Goal: Task Accomplishment & Management: Manage account settings

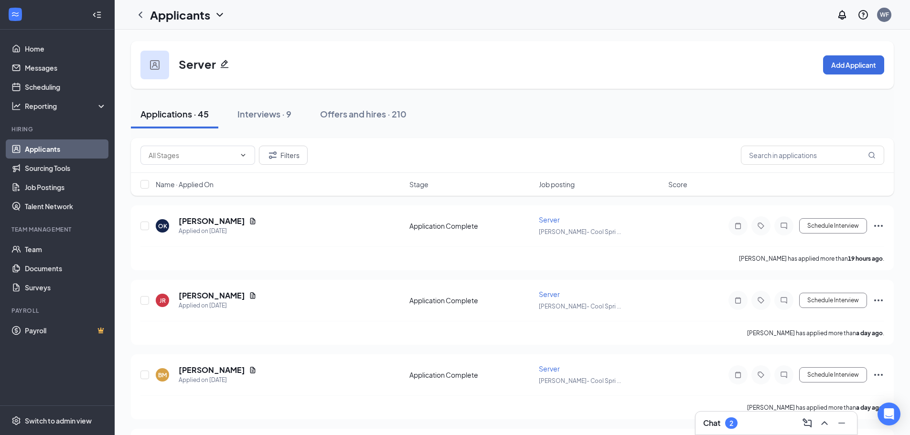
drag, startPoint x: 526, startPoint y: 55, endPoint x: 523, endPoint y: -7, distance: 62.6
click at [760, 422] on div "Chat 2" at bounding box center [776, 422] width 146 height 15
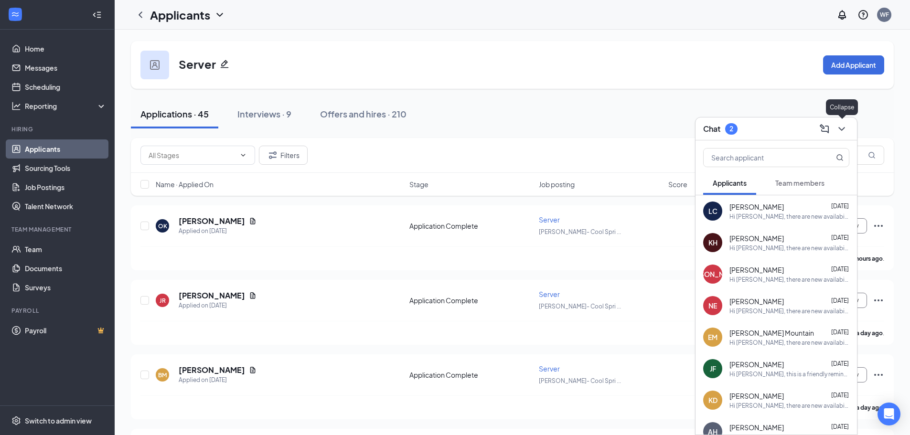
click at [842, 127] on icon "ChevronDown" at bounding box center [841, 128] width 11 height 11
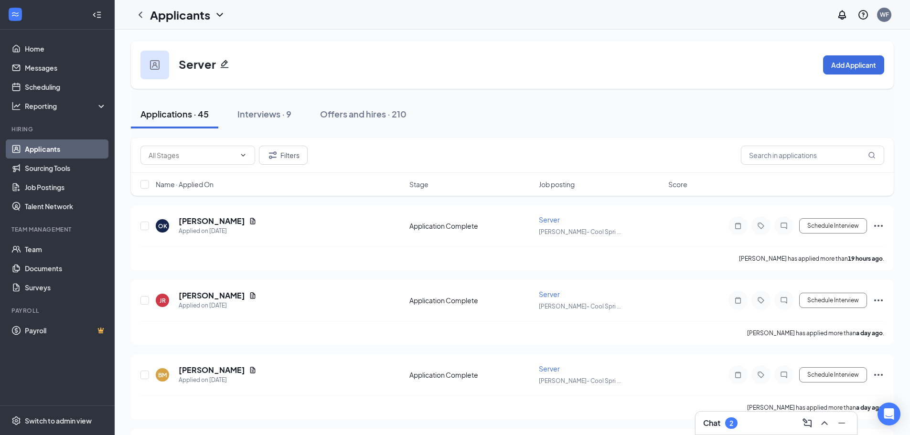
click at [62, 145] on link "Applicants" at bounding box center [66, 148] width 82 height 19
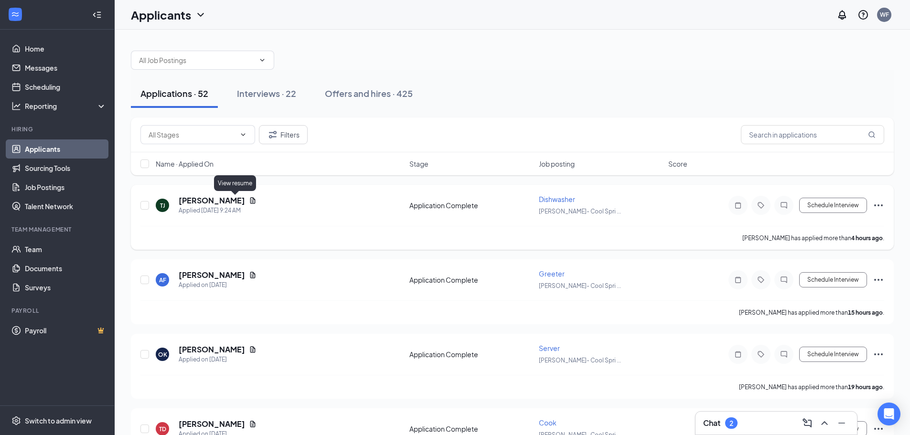
click at [249, 201] on icon "Document" at bounding box center [253, 201] width 8 height 8
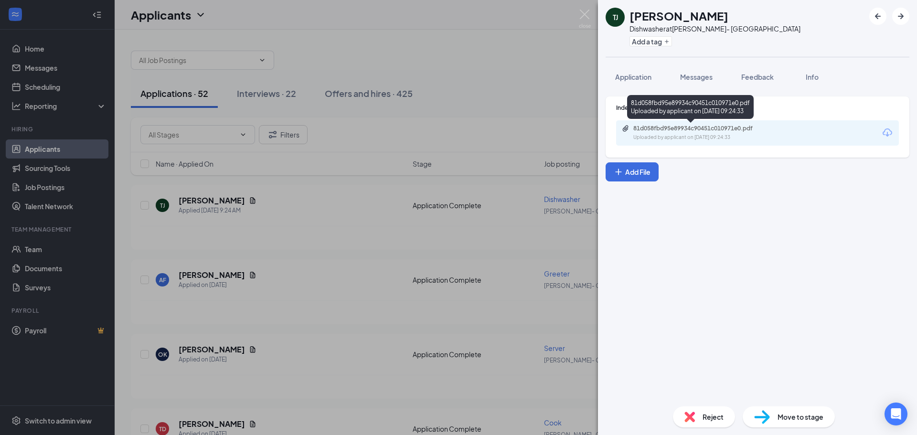
click at [666, 132] on div "81d058fbd95e89934c90451c010971e0.pdf" at bounding box center [700, 129] width 134 height 8
click at [668, 130] on div "81d058fbd95e89934c90451c010971e0.pdf" at bounding box center [700, 129] width 134 height 8
click at [642, 77] on span "Application" at bounding box center [633, 77] width 36 height 9
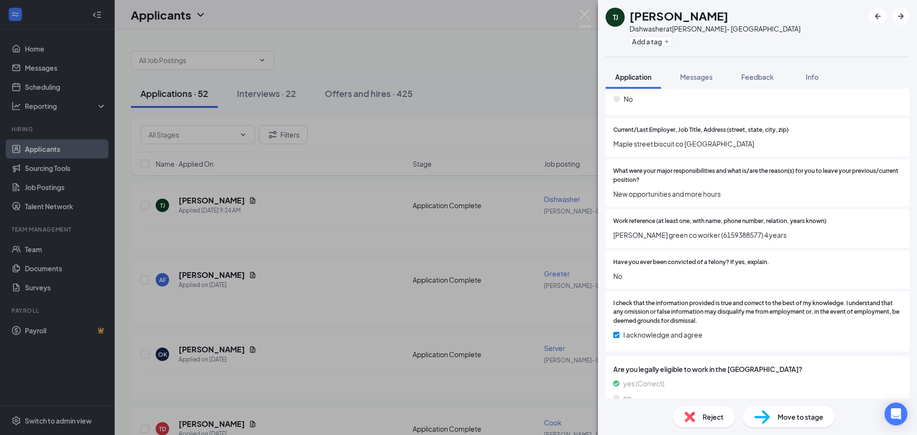
scroll to position [334, 0]
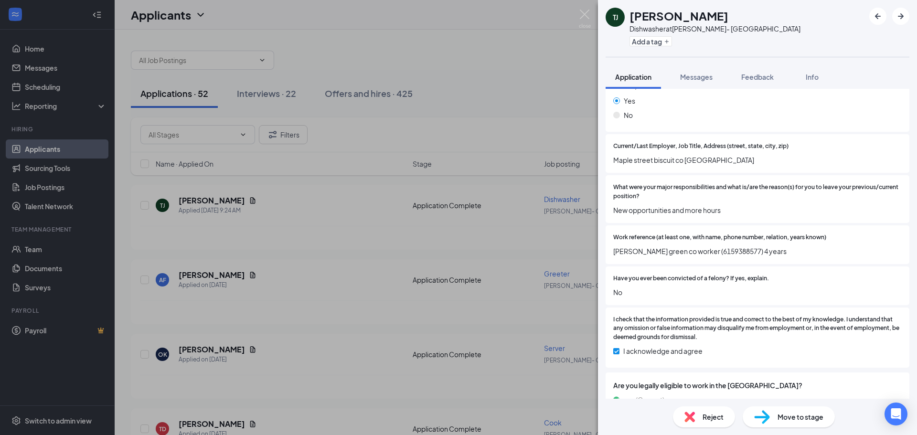
click at [795, 415] on span "Move to stage" at bounding box center [800, 417] width 46 height 11
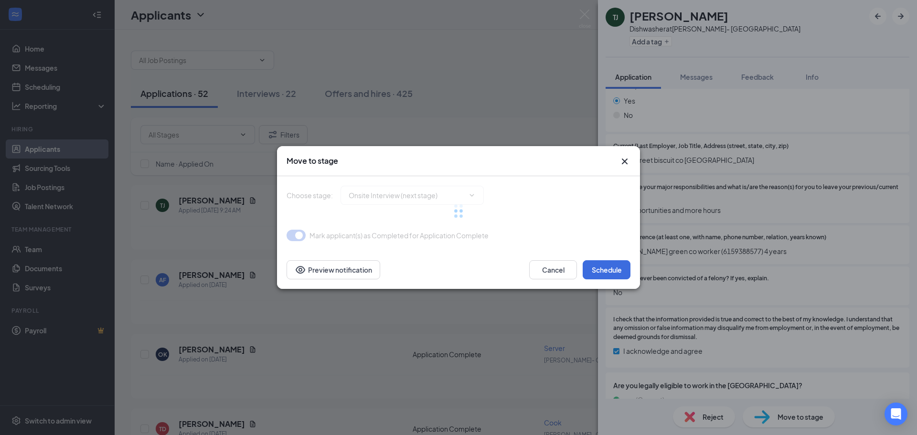
type input "Onsite Interview (next stage)"
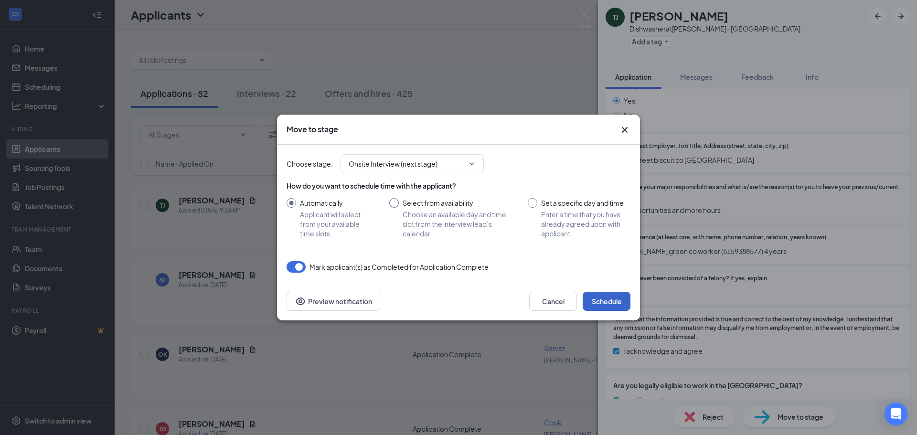
click at [597, 300] on button "Schedule" at bounding box center [607, 301] width 48 height 19
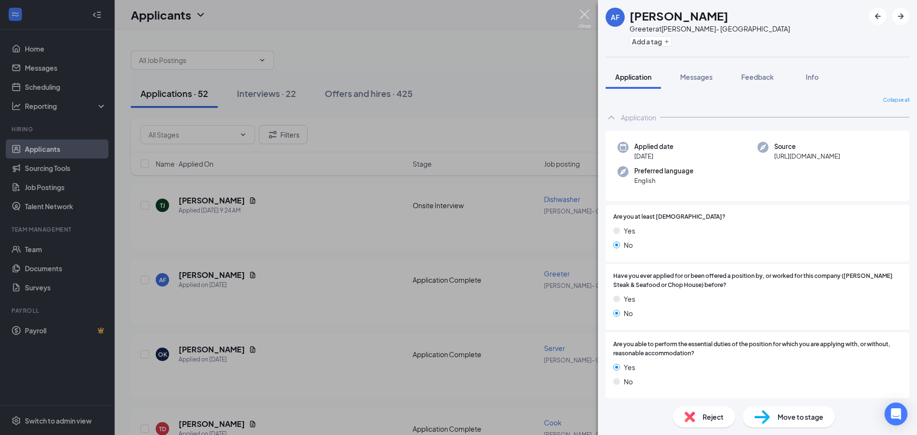
click at [584, 16] on img at bounding box center [585, 19] width 12 height 19
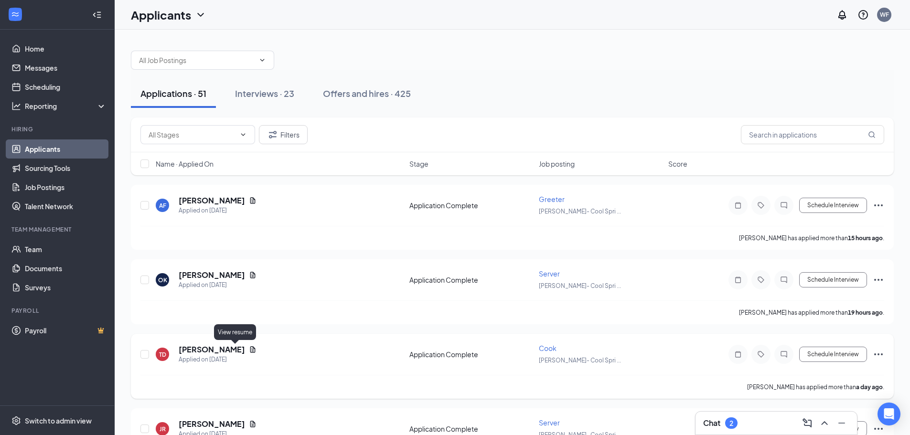
click at [250, 349] on icon "Document" at bounding box center [252, 349] width 5 height 6
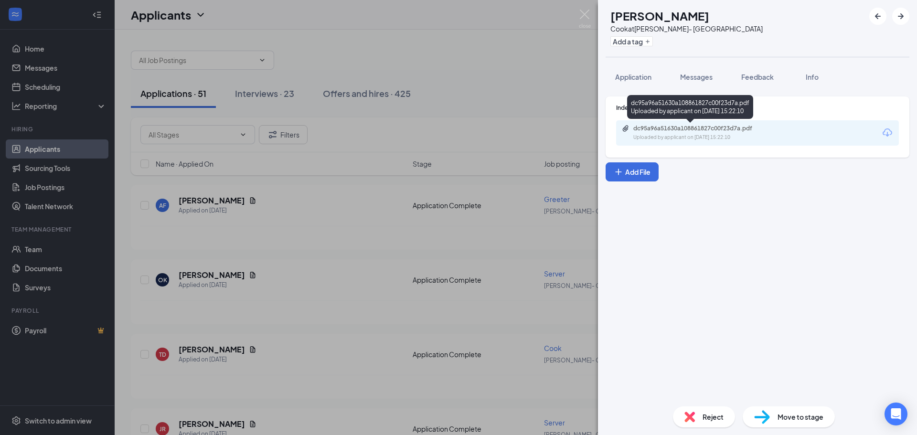
click at [656, 132] on div "dc95a96a51630a108861827c00f23d7a.pdf Uploaded by applicant on Sep 14, 2025 at 1…" at bounding box center [699, 133] width 155 height 17
click at [621, 76] on span "Application" at bounding box center [633, 77] width 36 height 9
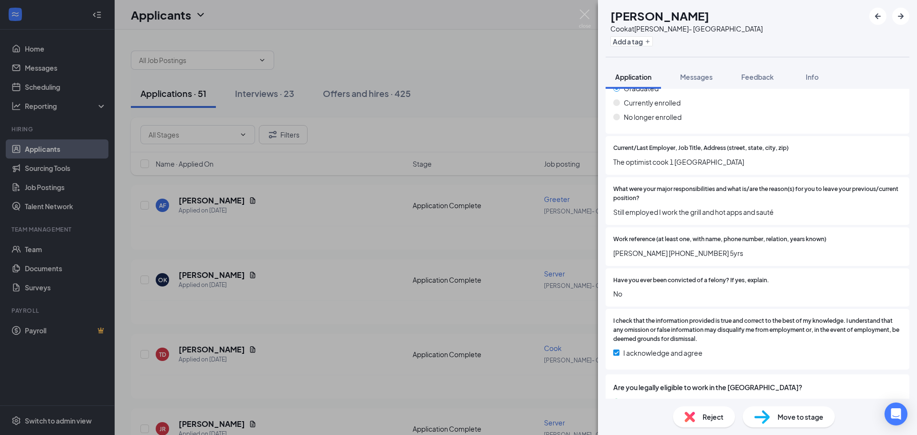
scroll to position [430, 0]
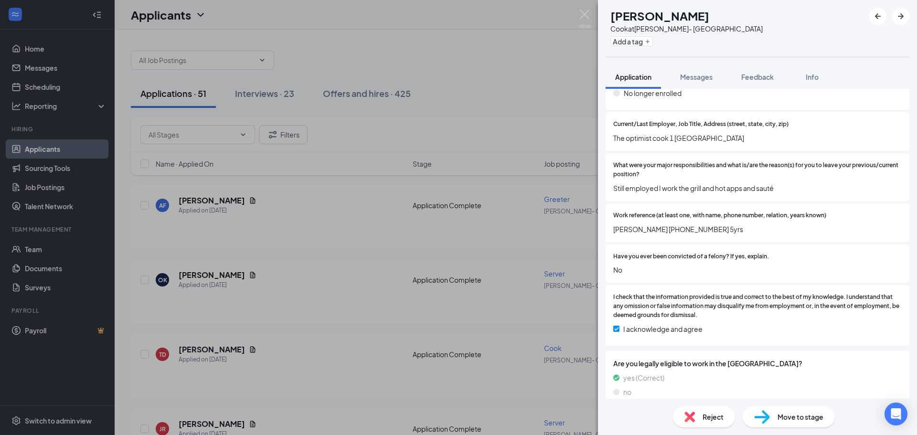
click at [764, 418] on img at bounding box center [762, 417] width 16 height 14
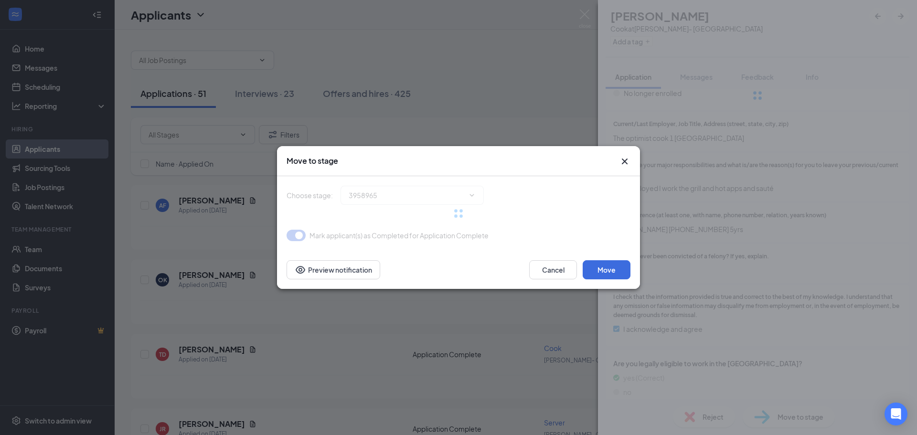
type input "Onsite Interview (next stage)"
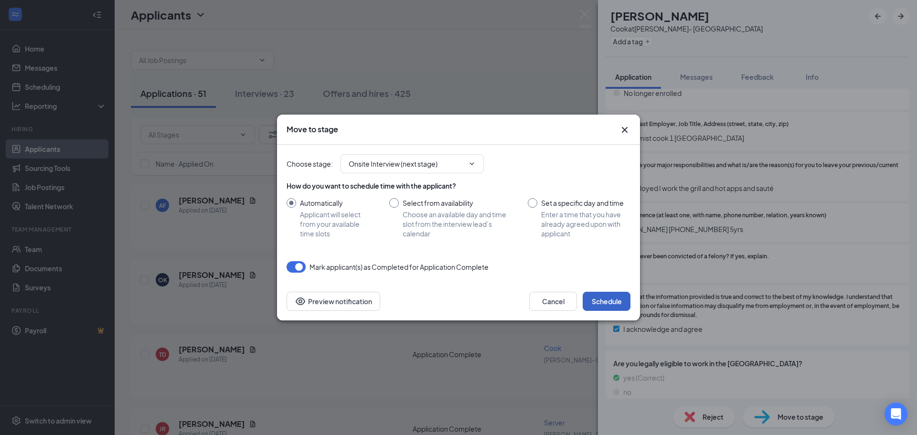
click at [608, 302] on button "Schedule" at bounding box center [607, 301] width 48 height 19
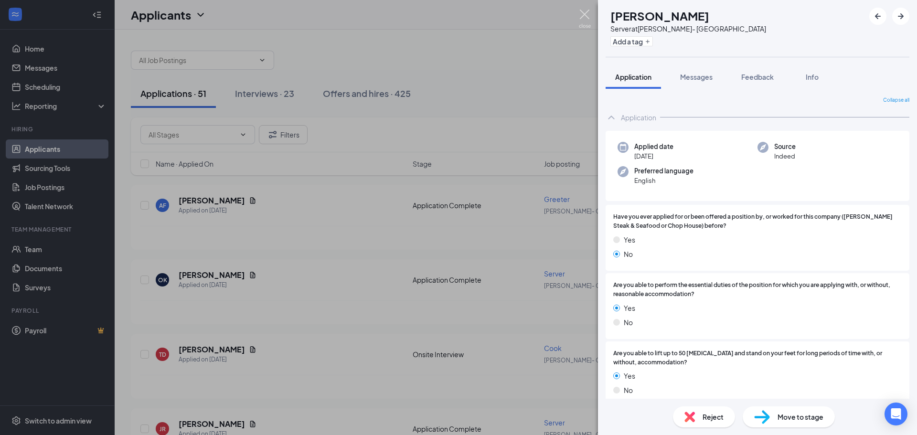
click at [583, 12] on img at bounding box center [585, 19] width 12 height 19
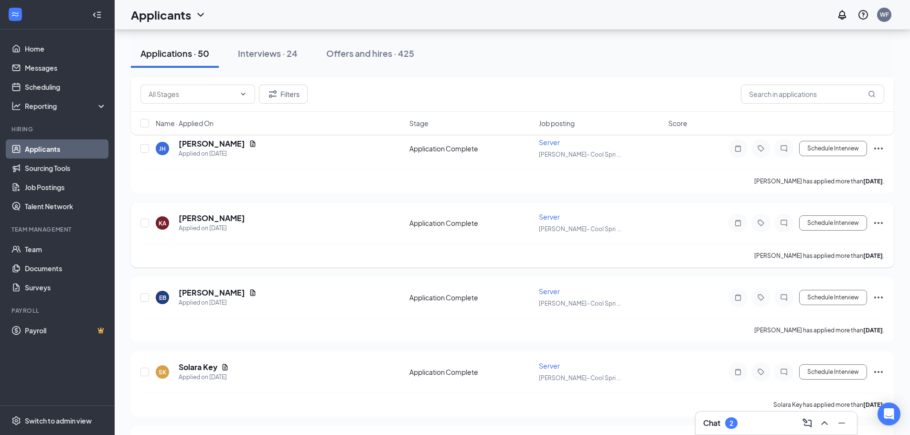
scroll to position [1719, 0]
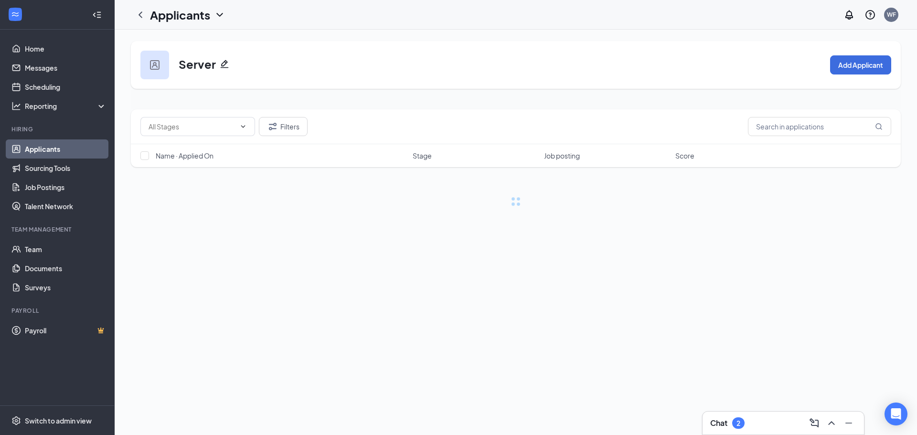
click at [83, 142] on link "Applicants" at bounding box center [66, 148] width 82 height 19
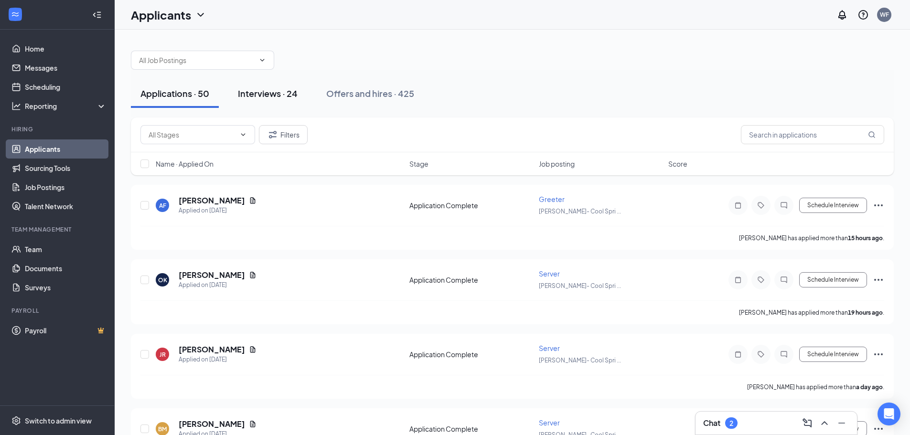
click at [295, 93] on div "Interviews · 24" at bounding box center [268, 93] width 60 height 12
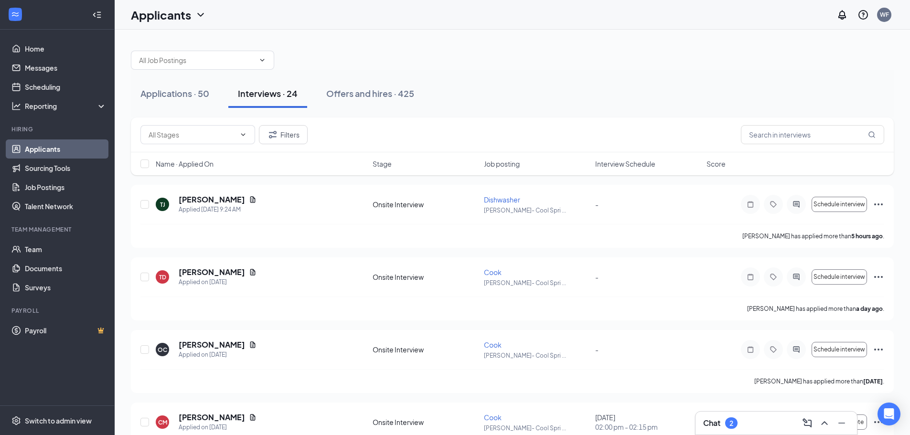
click at [645, 166] on span "Interview Schedule" at bounding box center [625, 164] width 60 height 10
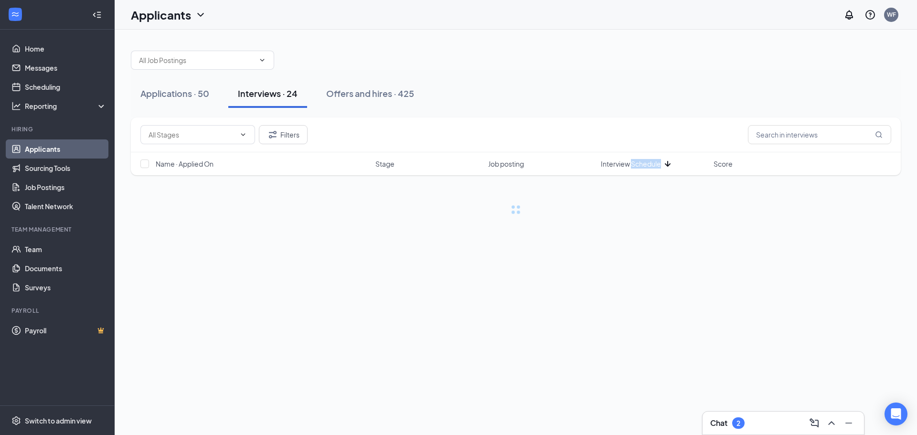
click at [645, 166] on span "Interview Schedule" at bounding box center [631, 164] width 60 height 10
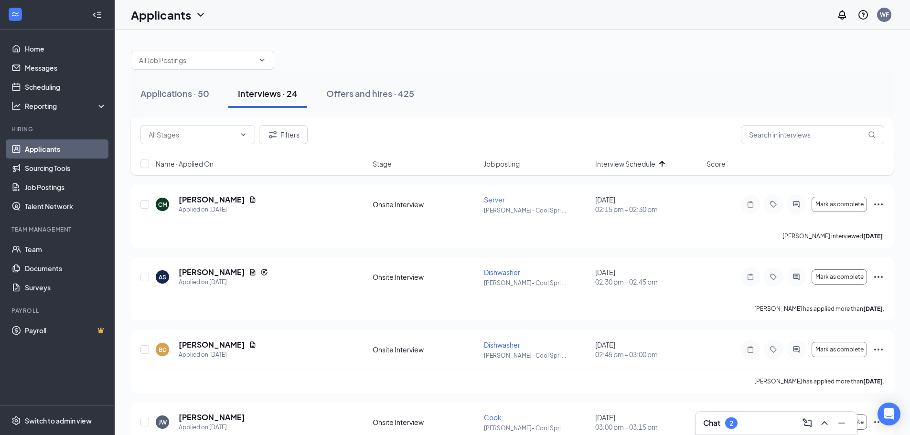
click at [675, 166] on div "Interview Schedule" at bounding box center [648, 164] width 106 height 10
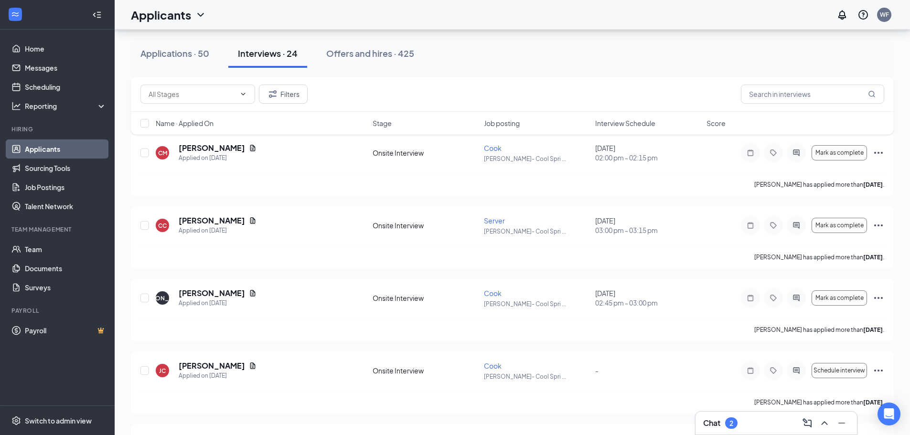
scroll to position [287, 0]
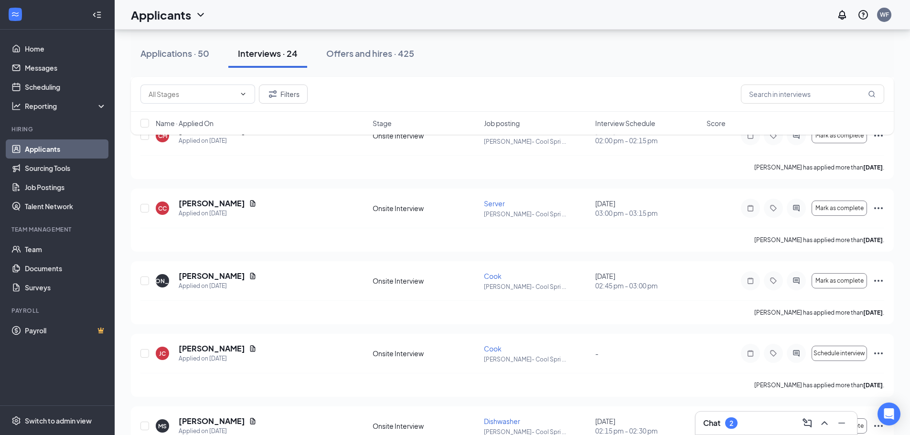
click at [628, 123] on span "Interview Schedule" at bounding box center [625, 123] width 60 height 10
click at [636, 121] on span "Interview Schedule" at bounding box center [625, 123] width 60 height 10
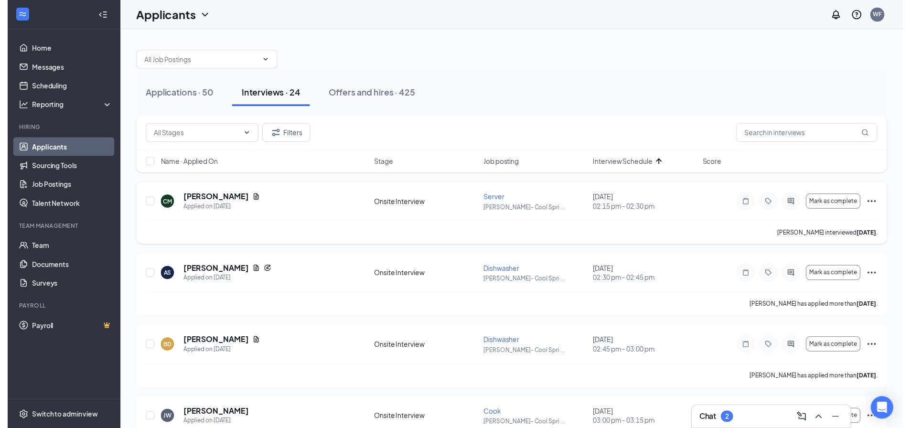
scroll to position [48, 0]
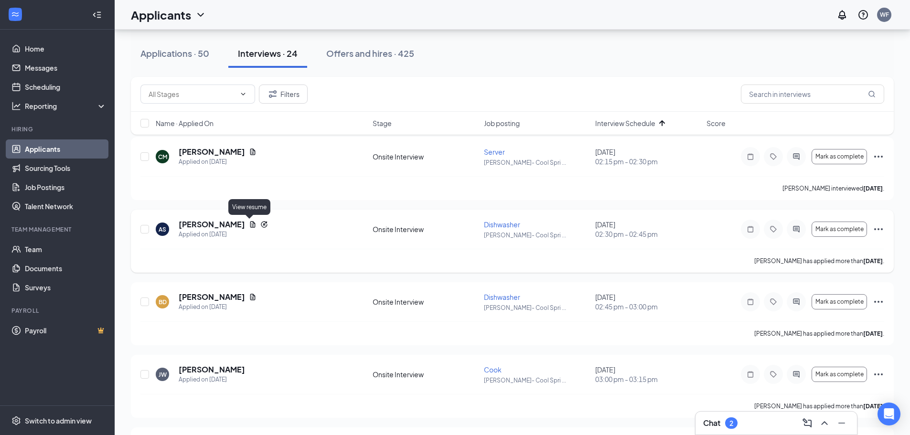
click at [250, 223] on icon "Document" at bounding box center [252, 224] width 5 height 6
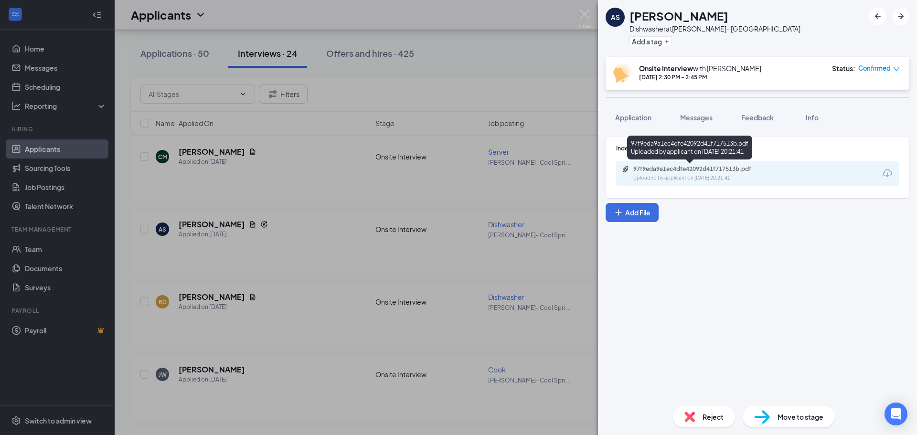
click at [642, 168] on div "97f9eda9a1ec4dfe42092d41f717513b.pdf" at bounding box center [700, 169] width 134 height 8
click at [584, 20] on img at bounding box center [585, 19] width 12 height 19
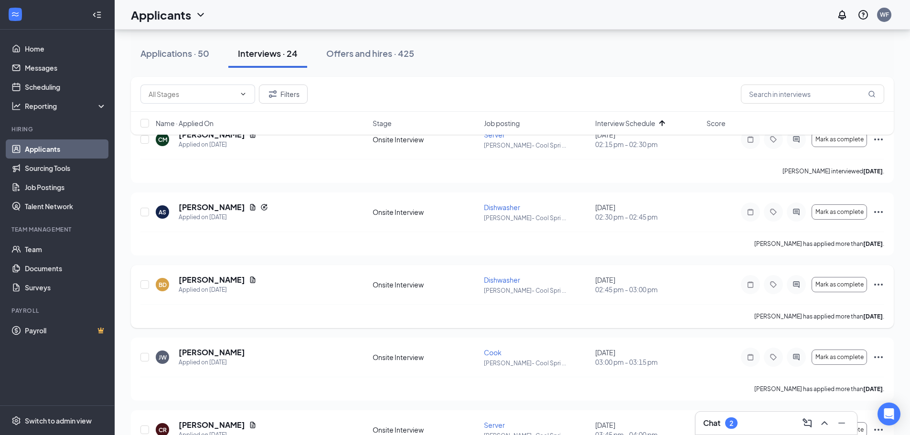
scroll to position [48, 0]
